Goal: Transaction & Acquisition: Obtain resource

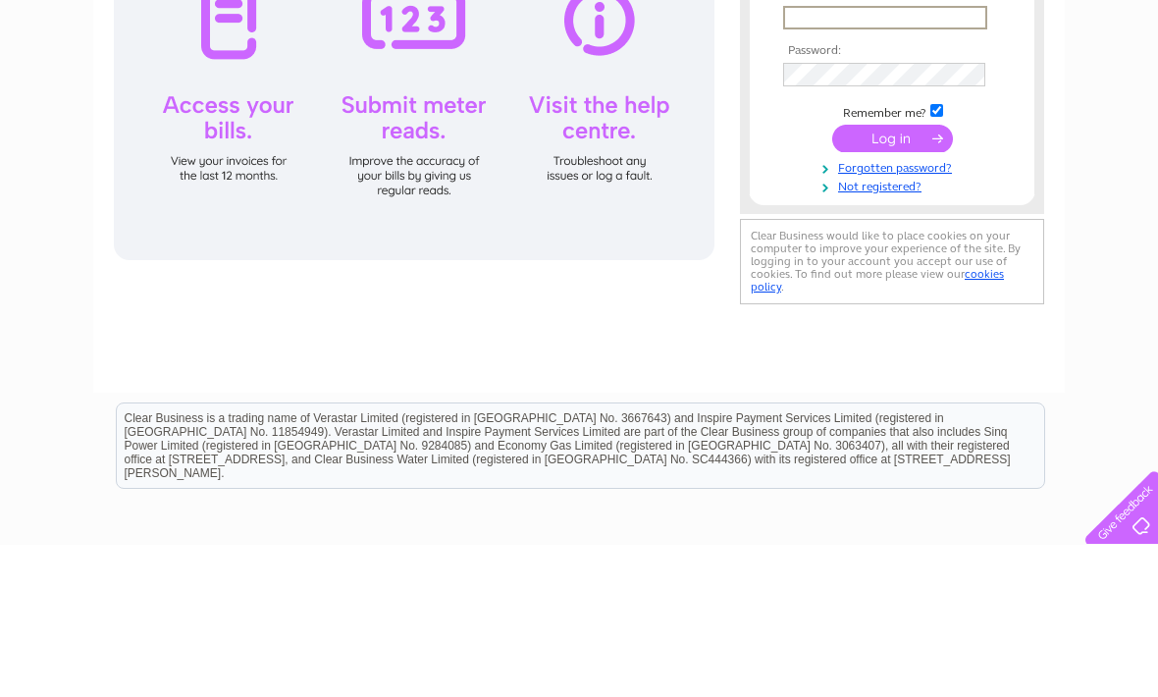
type input "[EMAIL_ADDRESS][DOMAIN_NAME]"
click at [892, 292] on input "submit" at bounding box center [892, 290] width 121 height 27
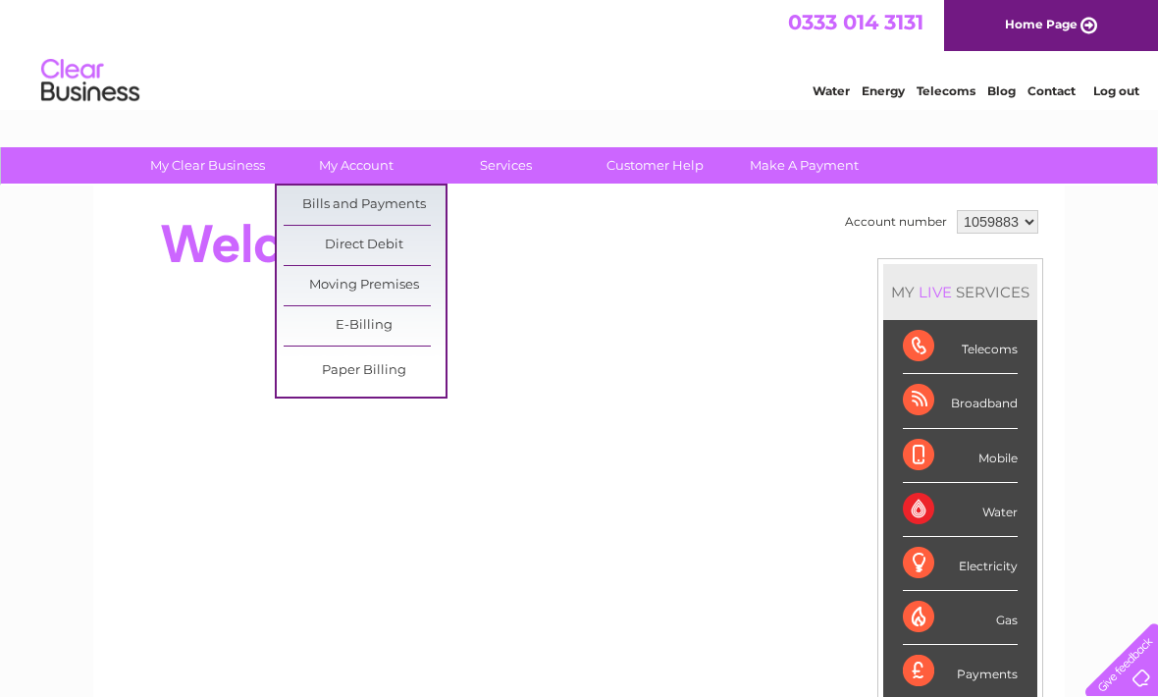
click at [402, 205] on link "Bills and Payments" at bounding box center [365, 205] width 162 height 39
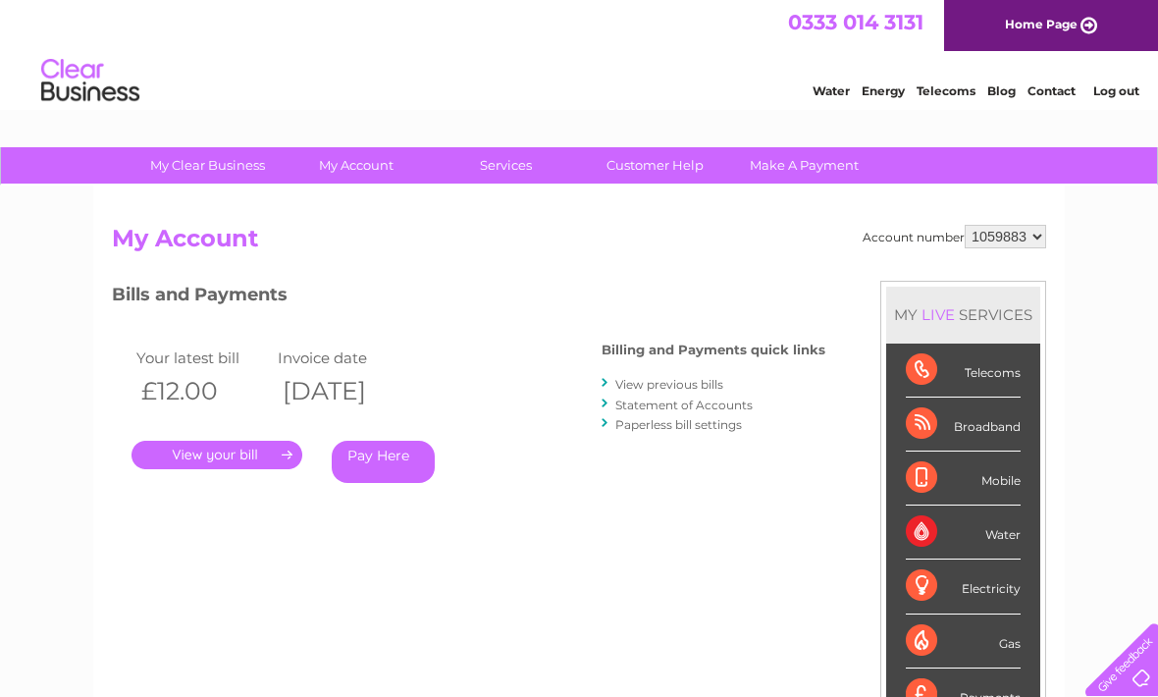
click at [250, 458] on link "." at bounding box center [217, 455] width 171 height 28
click at [274, 454] on link "." at bounding box center [217, 455] width 171 height 28
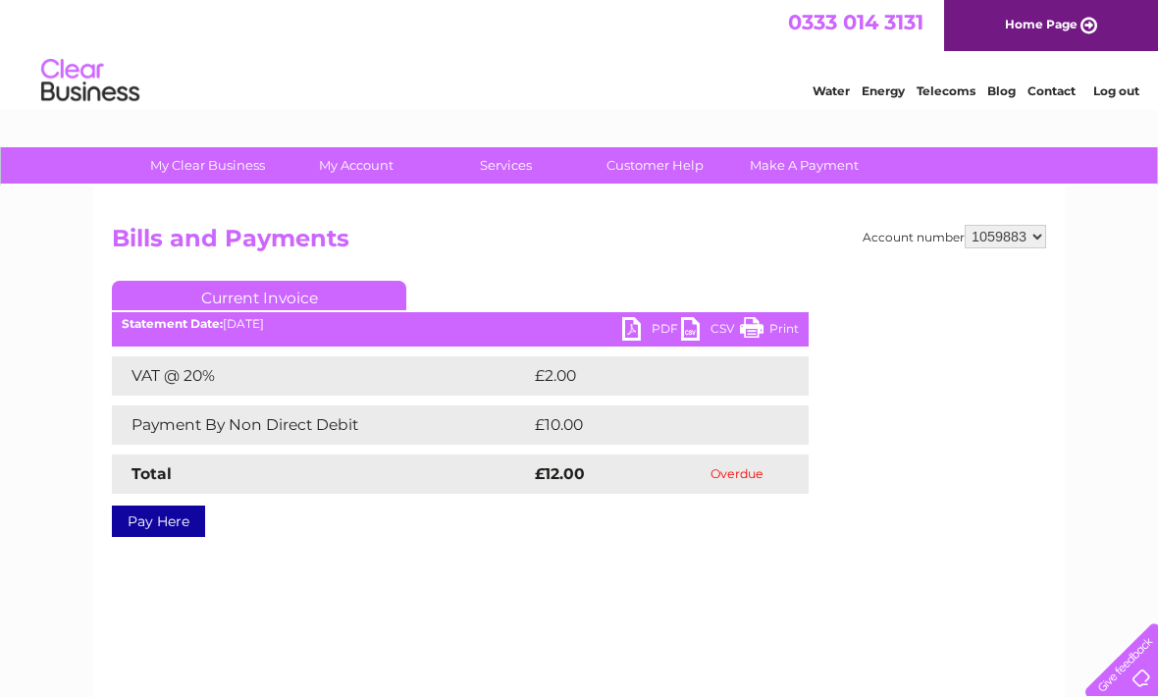
click at [660, 325] on link "PDF" at bounding box center [651, 331] width 59 height 28
click at [661, 326] on link "PDF" at bounding box center [651, 331] width 59 height 28
